Goal: Navigation & Orientation: Understand site structure

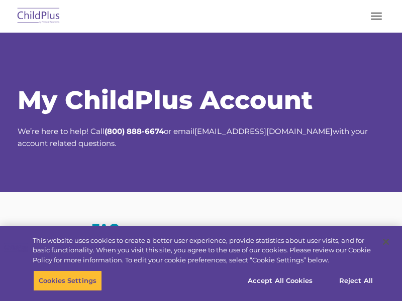
select select "MEDIUM"
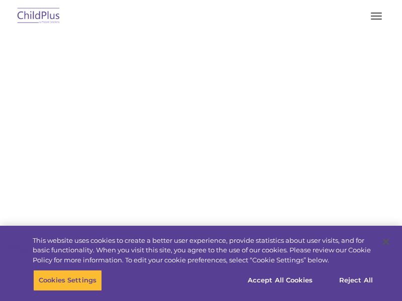
select select "MEDIUM"
